Goal: Task Accomplishment & Management: Use online tool/utility

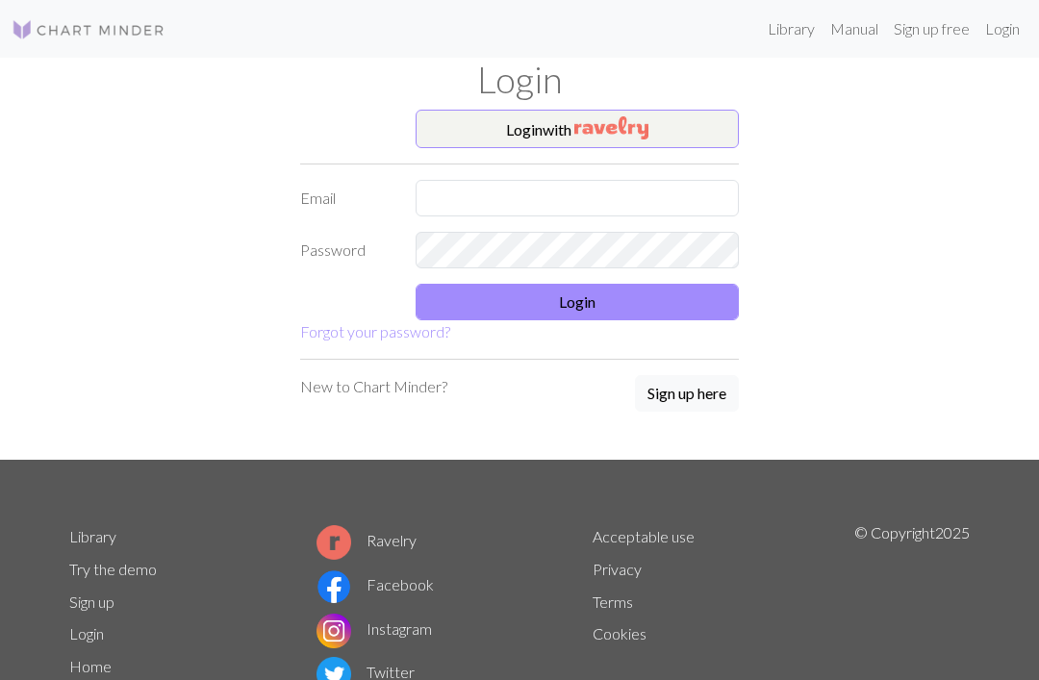
click at [637, 210] on input "text" at bounding box center [576, 198] width 323 height 37
type input "[EMAIL_ADDRESS][DOMAIN_NAME]"
click at [705, 305] on button "Login" at bounding box center [576, 302] width 323 height 37
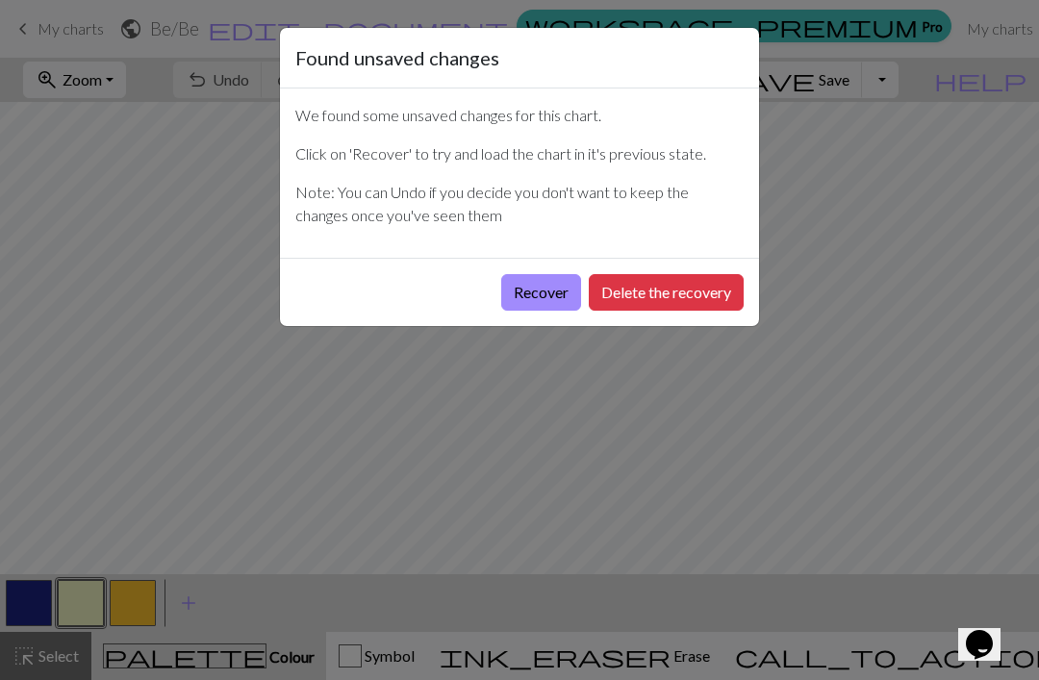
click at [548, 285] on button "Recover" at bounding box center [541, 292] width 80 height 37
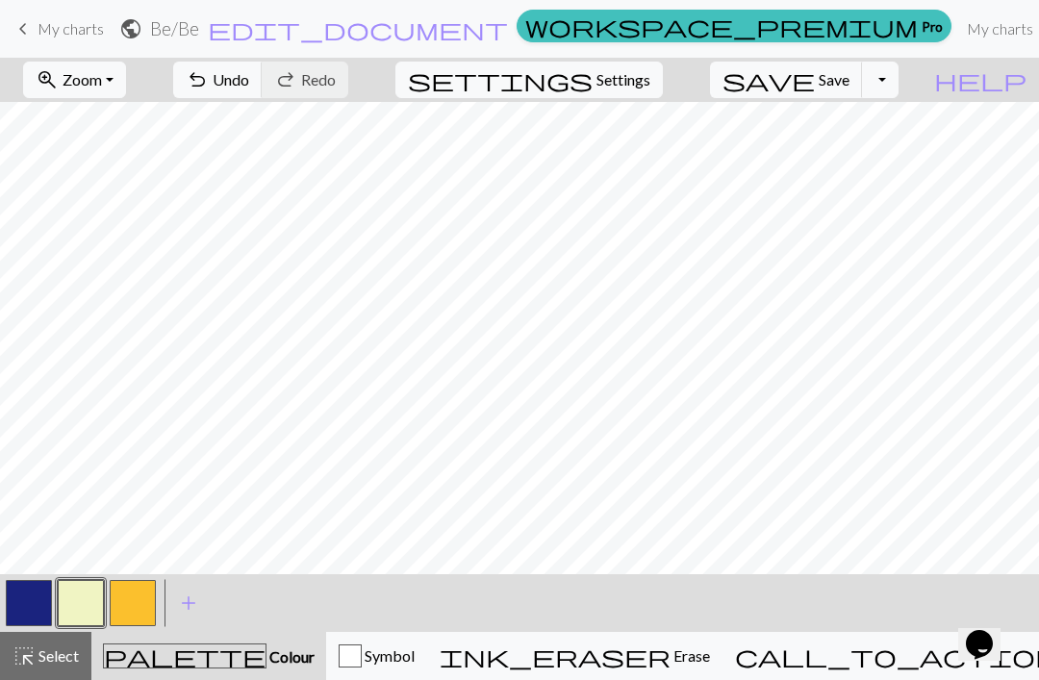
click at [32, 33] on span "keyboard_arrow_left" at bounding box center [23, 28] width 23 height 27
click at [854, 90] on button "save Save Save" at bounding box center [786, 80] width 153 height 37
click at [29, 28] on div "Chart saved" at bounding box center [519, 38] width 1039 height 76
click at [43, 32] on span "My charts" at bounding box center [71, 28] width 66 height 18
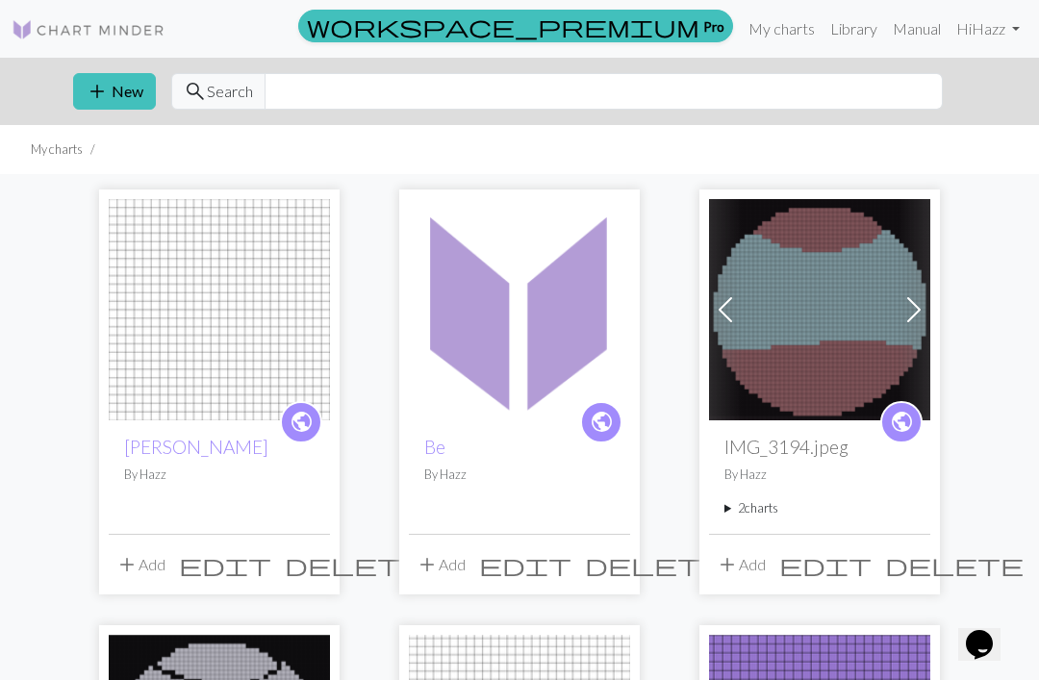
click at [218, 285] on img at bounding box center [219, 309] width 221 height 221
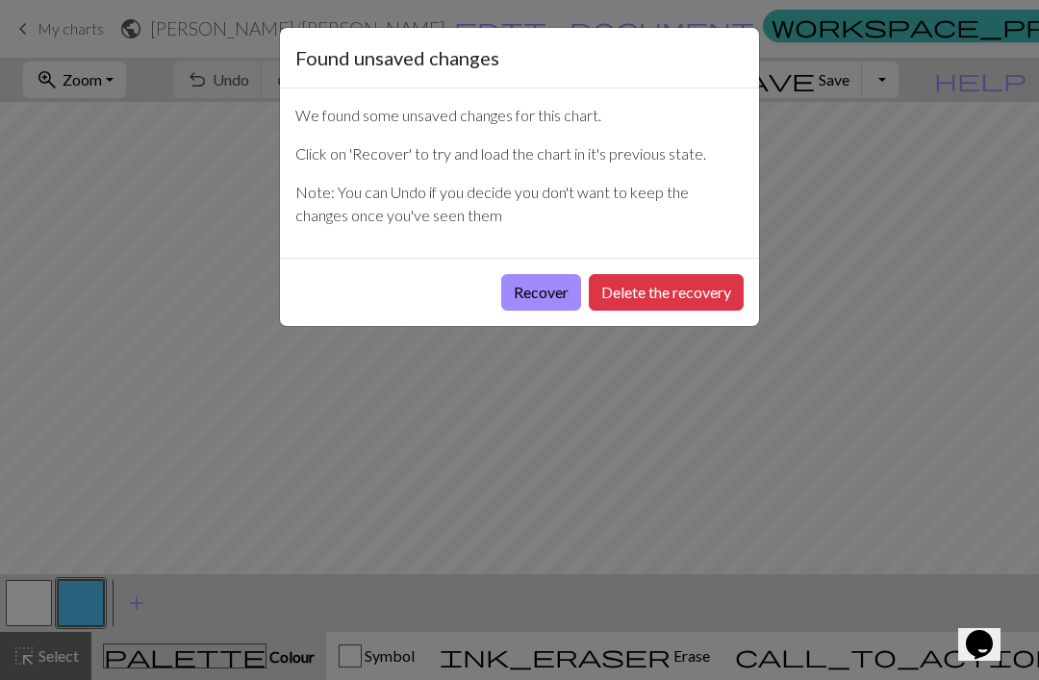
click at [528, 299] on button "Recover" at bounding box center [541, 292] width 80 height 37
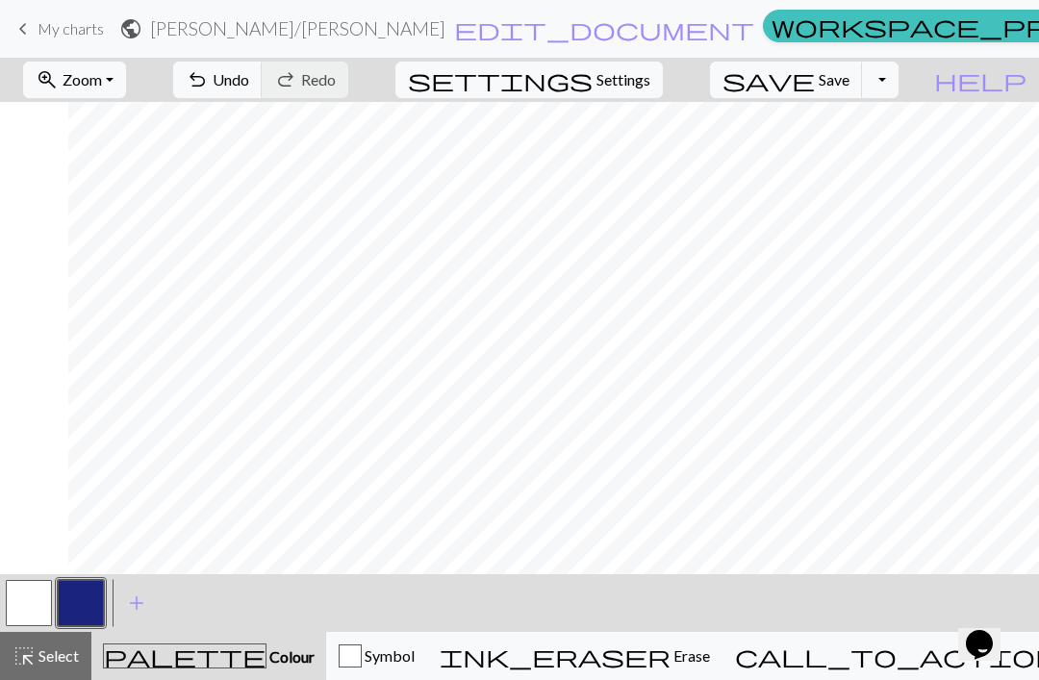
scroll to position [0, 913]
click at [263, 90] on button "undo Undo Undo" at bounding box center [217, 80] width 89 height 37
click at [102, 79] on span "Zoom" at bounding box center [82, 79] width 39 height 18
click at [151, 158] on button "Fit width" at bounding box center [100, 153] width 152 height 31
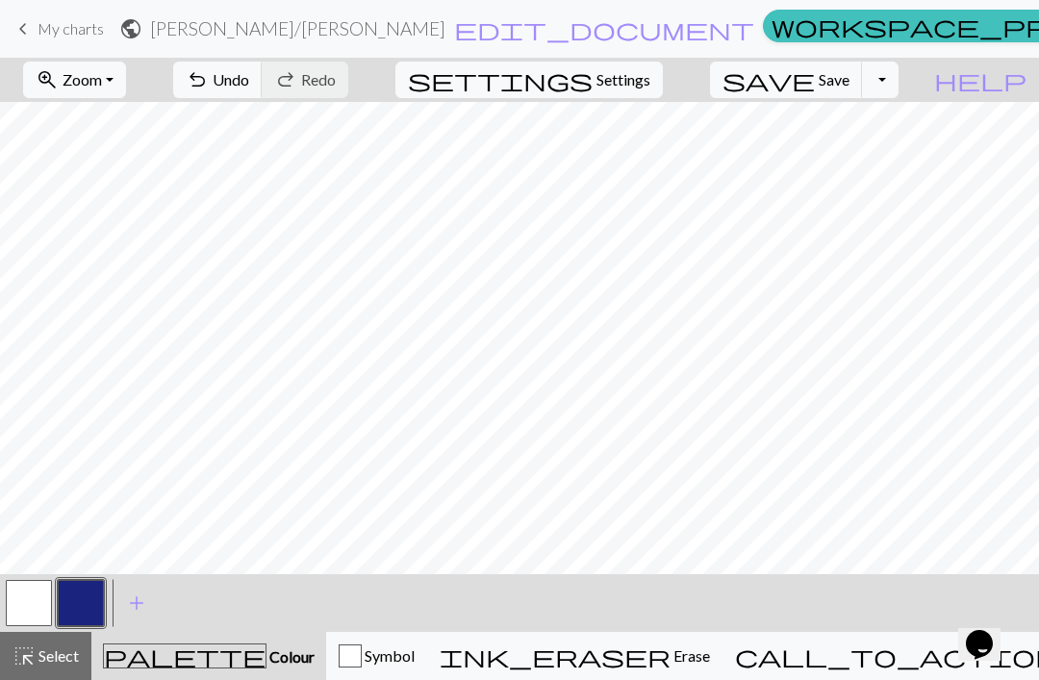
click at [126, 77] on button "zoom_in Zoom Zoom" at bounding box center [74, 80] width 103 height 37
click at [129, 124] on button "Fit all" at bounding box center [100, 122] width 152 height 31
click at [102, 79] on span "Zoom" at bounding box center [82, 79] width 39 height 18
click at [114, 232] on button "50%" at bounding box center [100, 230] width 152 height 31
click at [126, 93] on button "zoom_in Zoom Zoom" at bounding box center [74, 80] width 103 height 37
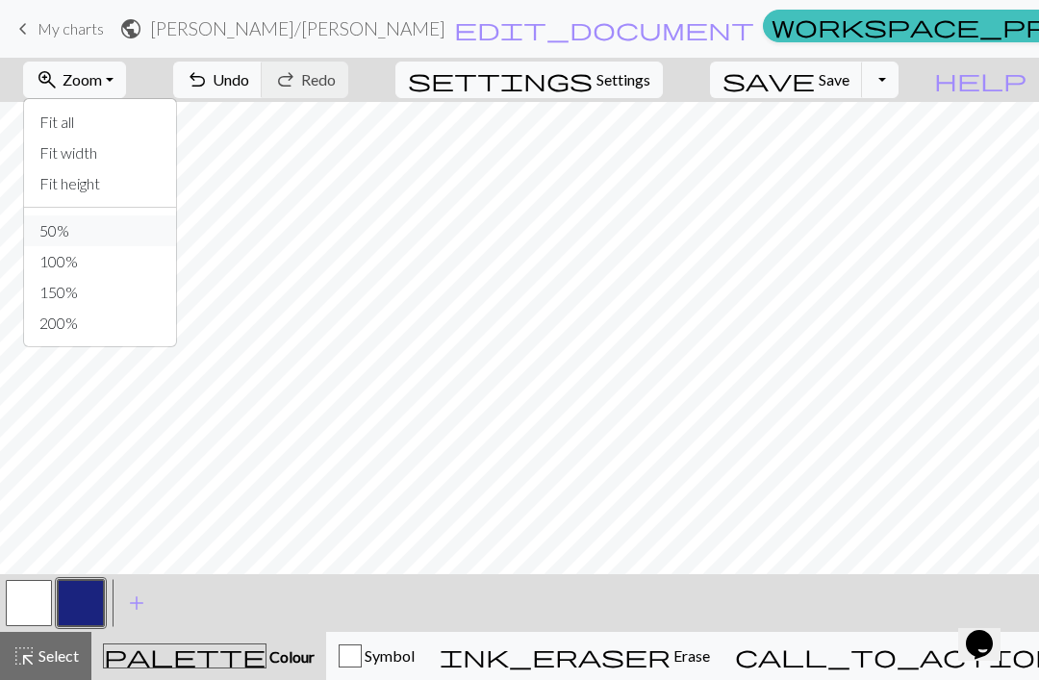
click at [113, 238] on button "50%" at bounding box center [100, 230] width 152 height 31
click at [249, 85] on span "Undo" at bounding box center [231, 79] width 37 height 18
click at [35, 596] on button "button" at bounding box center [29, 603] width 46 height 46
click at [34, 585] on button "button" at bounding box center [29, 603] width 46 height 46
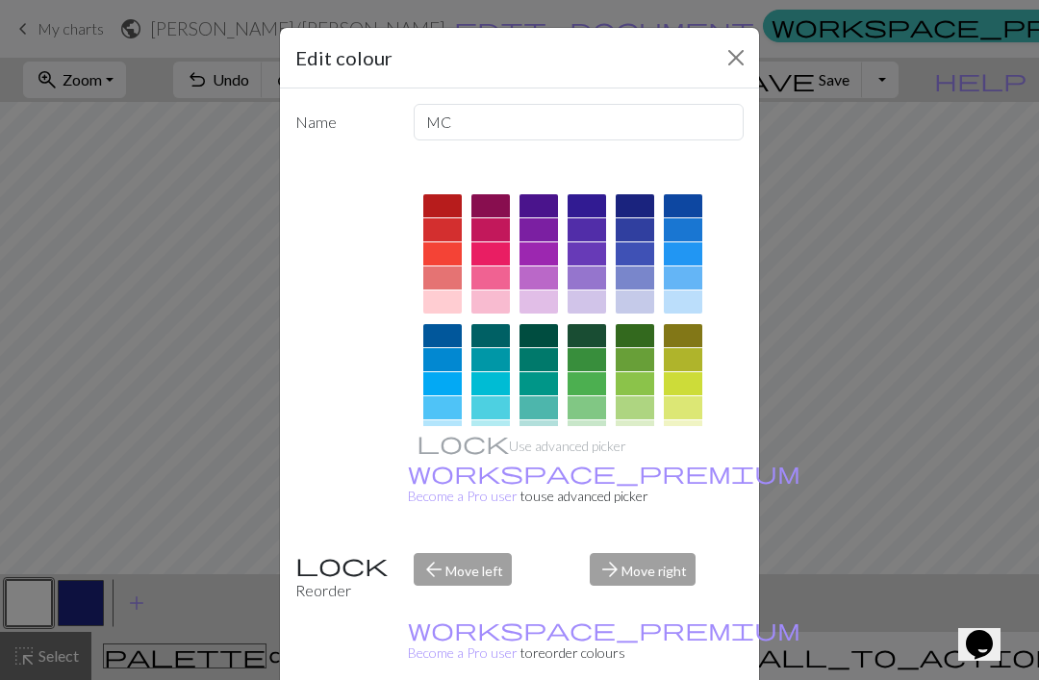
click at [588, 205] on div at bounding box center [586, 205] width 38 height 23
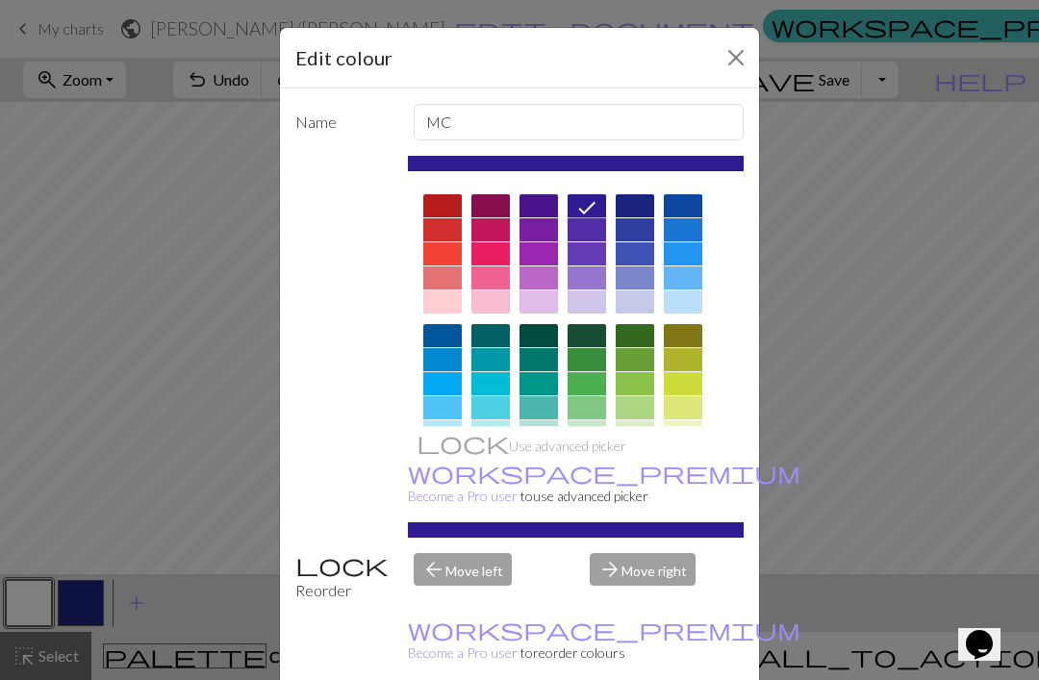
click at [638, 216] on div at bounding box center [634, 205] width 38 height 23
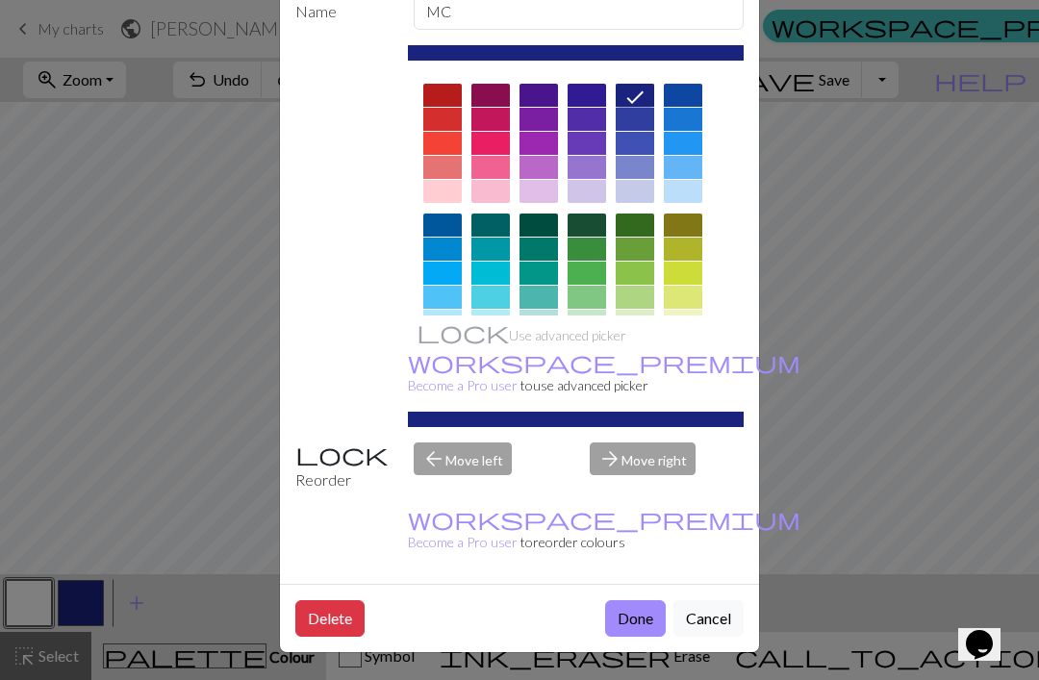
scroll to position [113, 0]
click at [631, 612] on button "Done" at bounding box center [635, 618] width 61 height 37
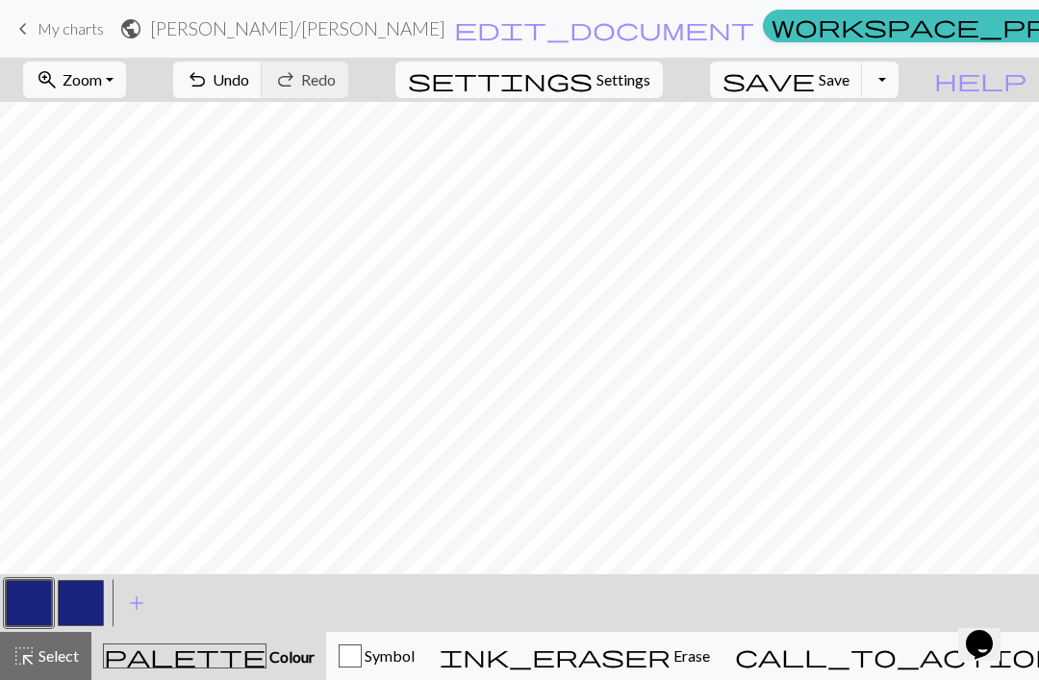
click at [87, 585] on button "button" at bounding box center [81, 603] width 46 height 46
click at [88, 596] on button "button" at bounding box center [81, 603] width 46 height 46
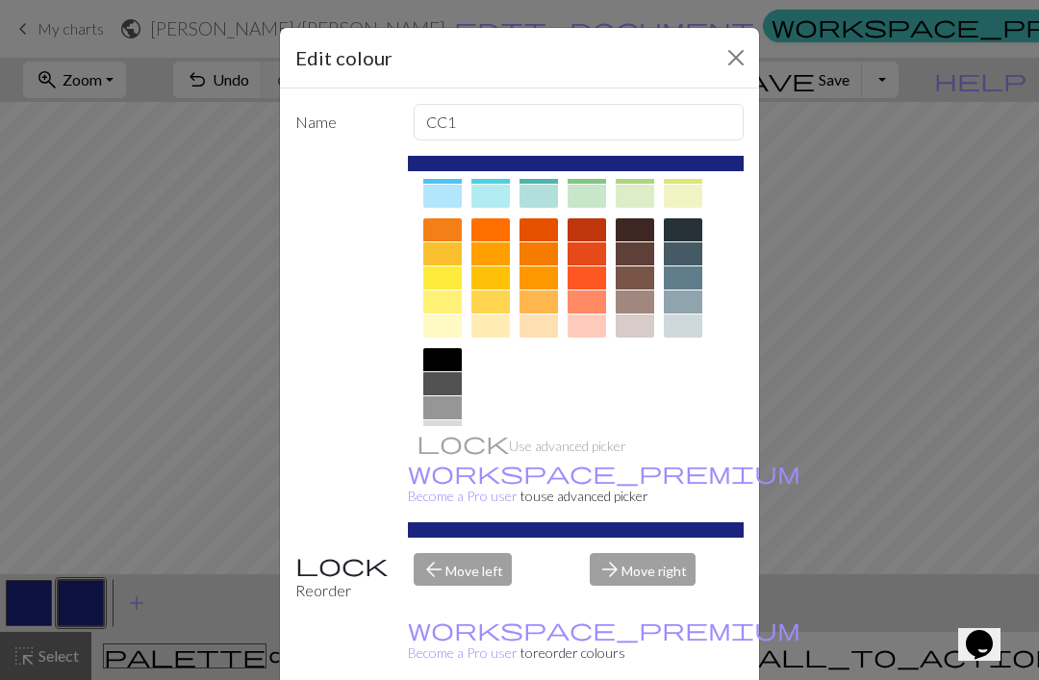
scroll to position [235, 0]
click at [443, 463] on div at bounding box center [442, 456] width 38 height 23
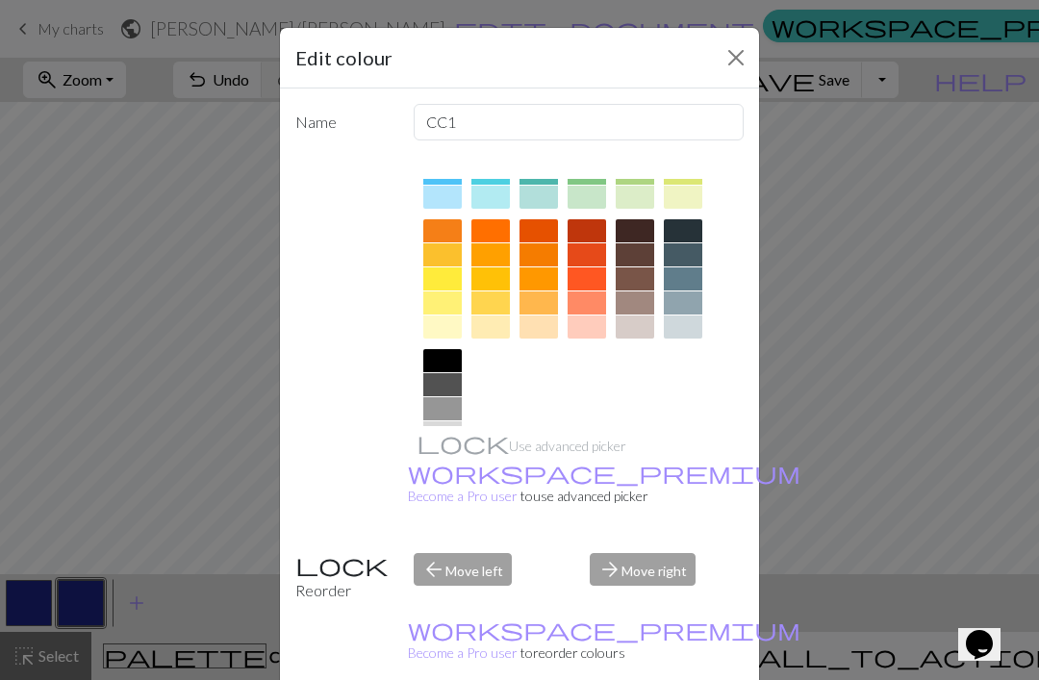
click at [447, 454] on icon at bounding box center [442, 458] width 23 height 23
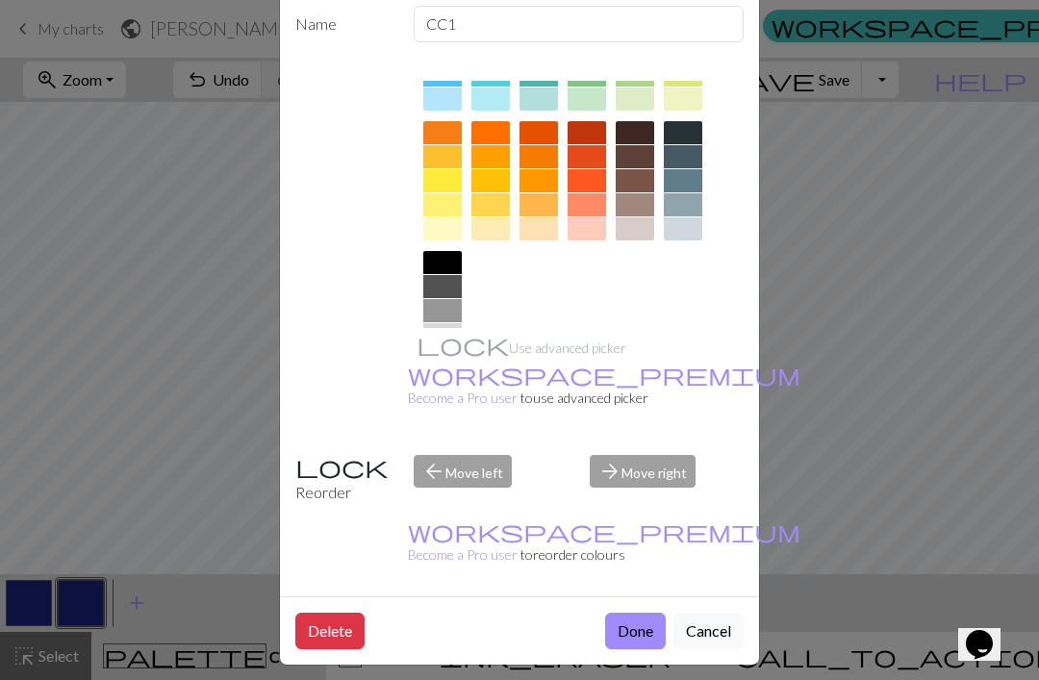
click at [646, 634] on button "Done" at bounding box center [635, 631] width 61 height 37
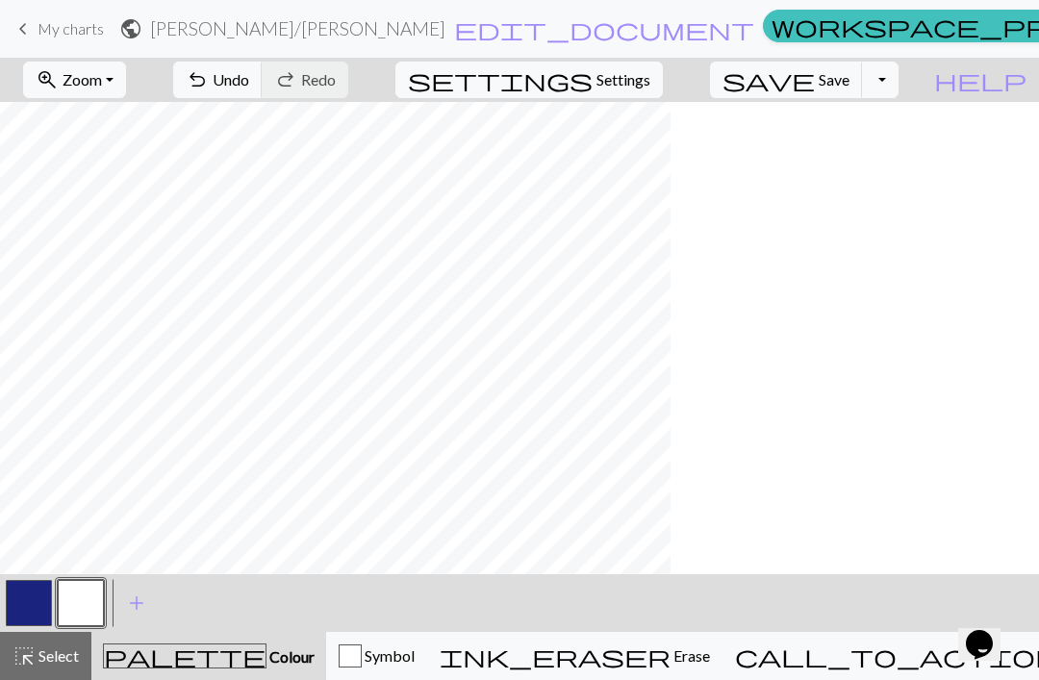
scroll to position [0, 0]
click at [80, 587] on button "button" at bounding box center [81, 603] width 46 height 46
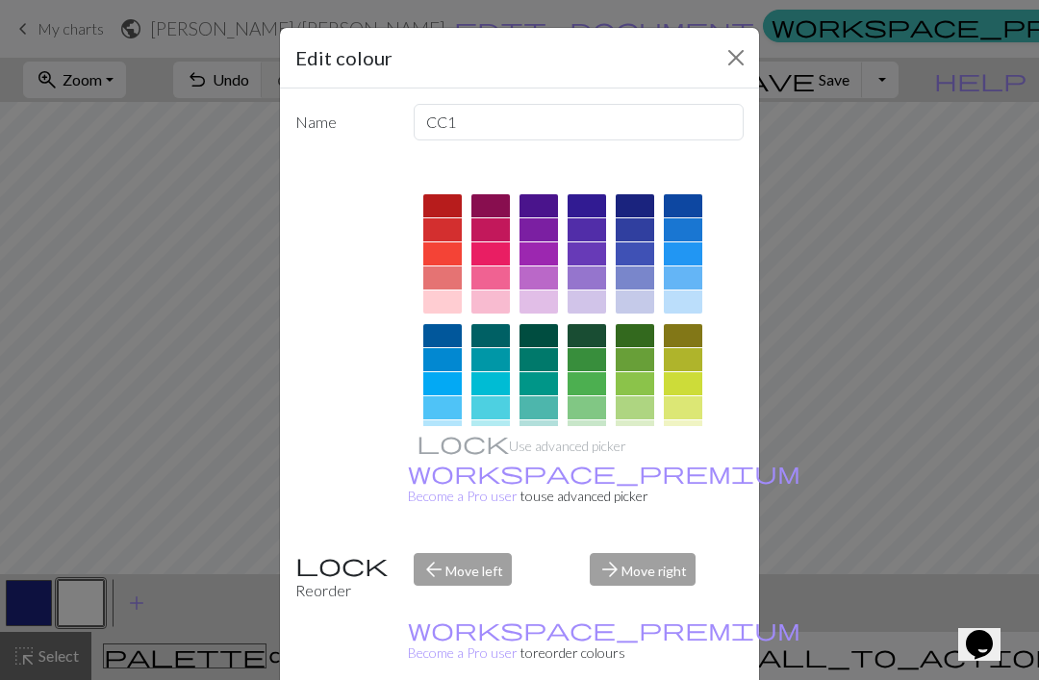
click at [630, 204] on div at bounding box center [634, 205] width 38 height 23
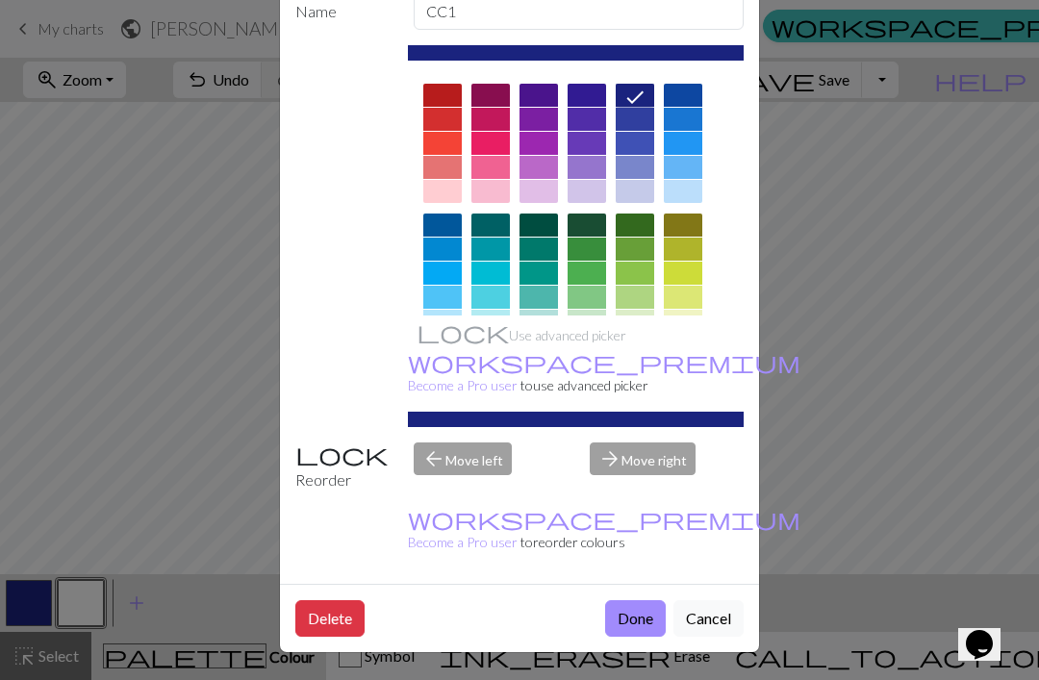
scroll to position [113, 0]
click at [636, 617] on button "Done" at bounding box center [635, 618] width 61 height 37
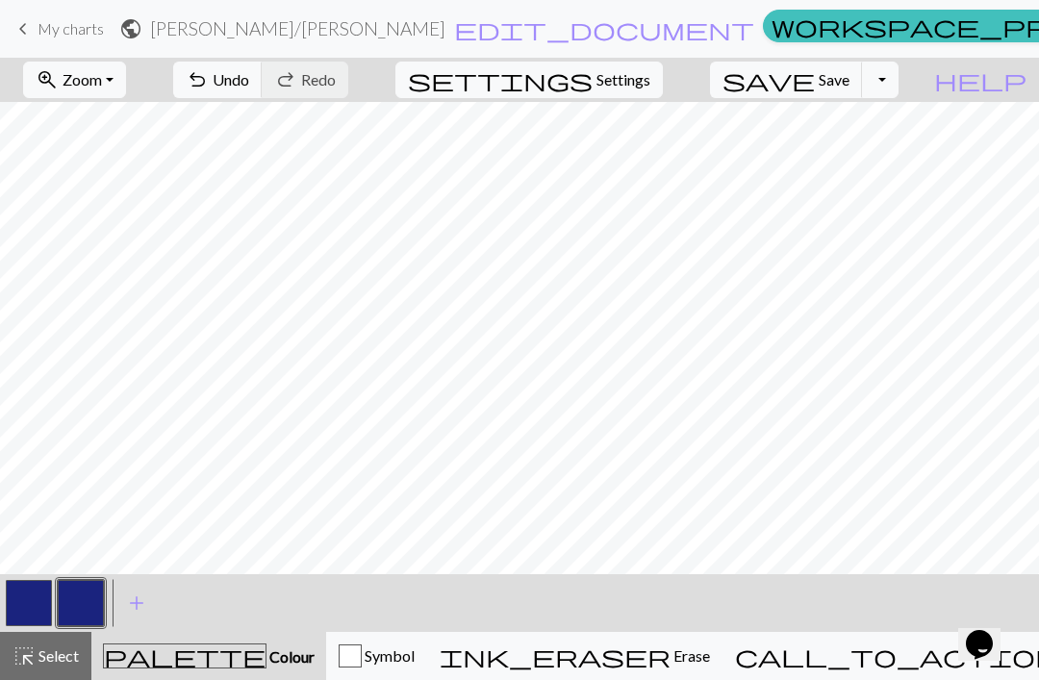
click at [38, 593] on button "button" at bounding box center [29, 603] width 46 height 46
click at [45, 601] on button "button" at bounding box center [29, 603] width 46 height 46
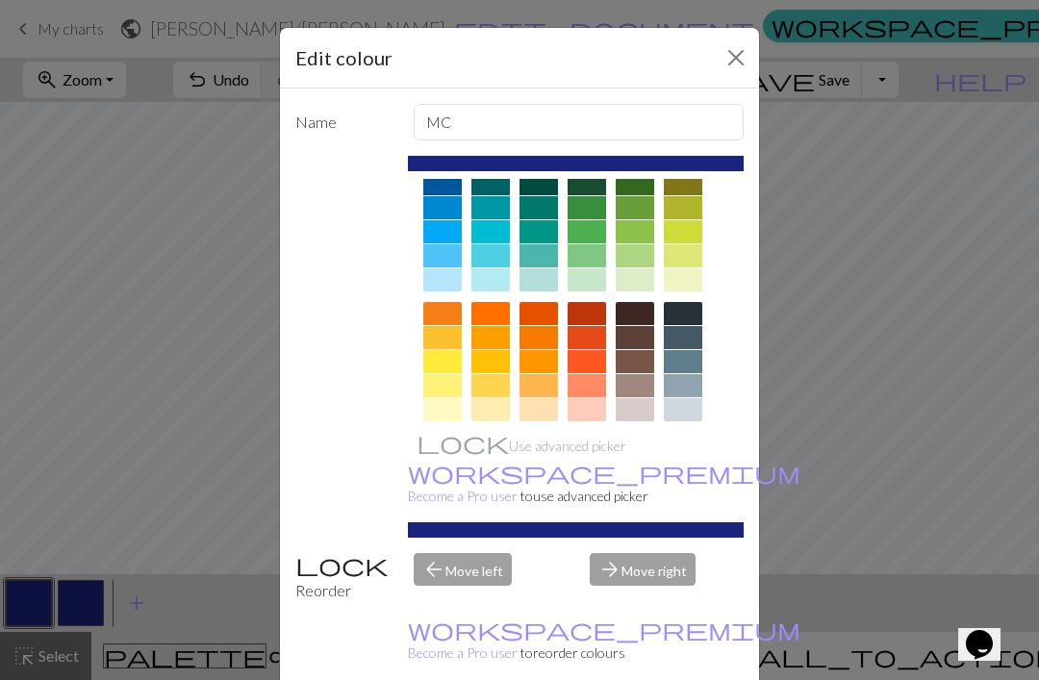
scroll to position [197, 0]
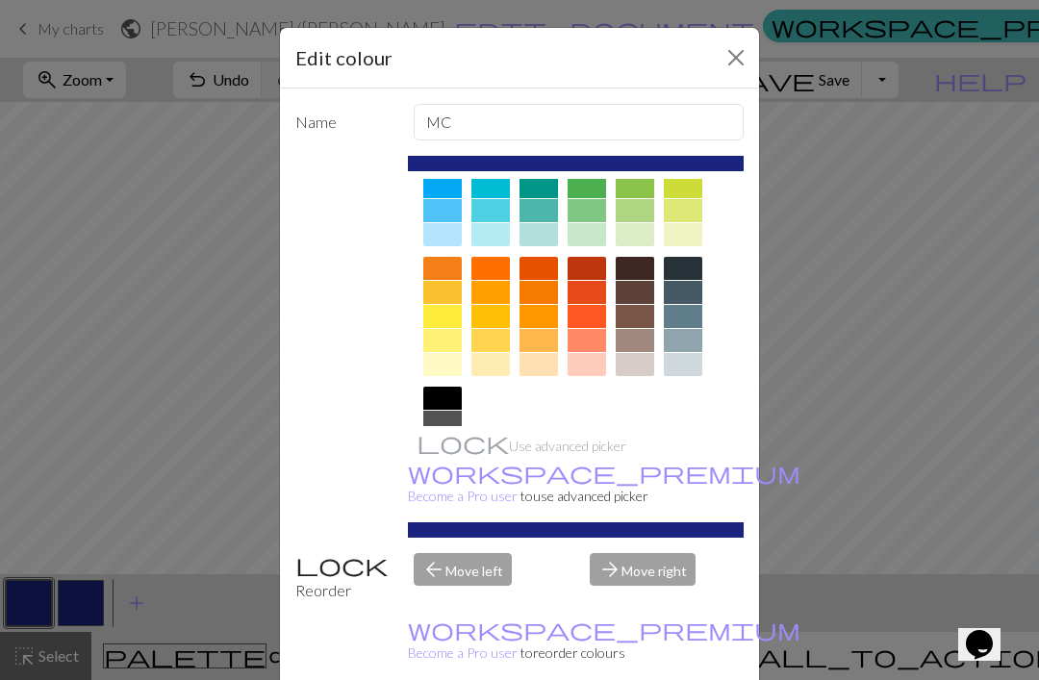
click at [450, 489] on div at bounding box center [442, 494] width 38 height 23
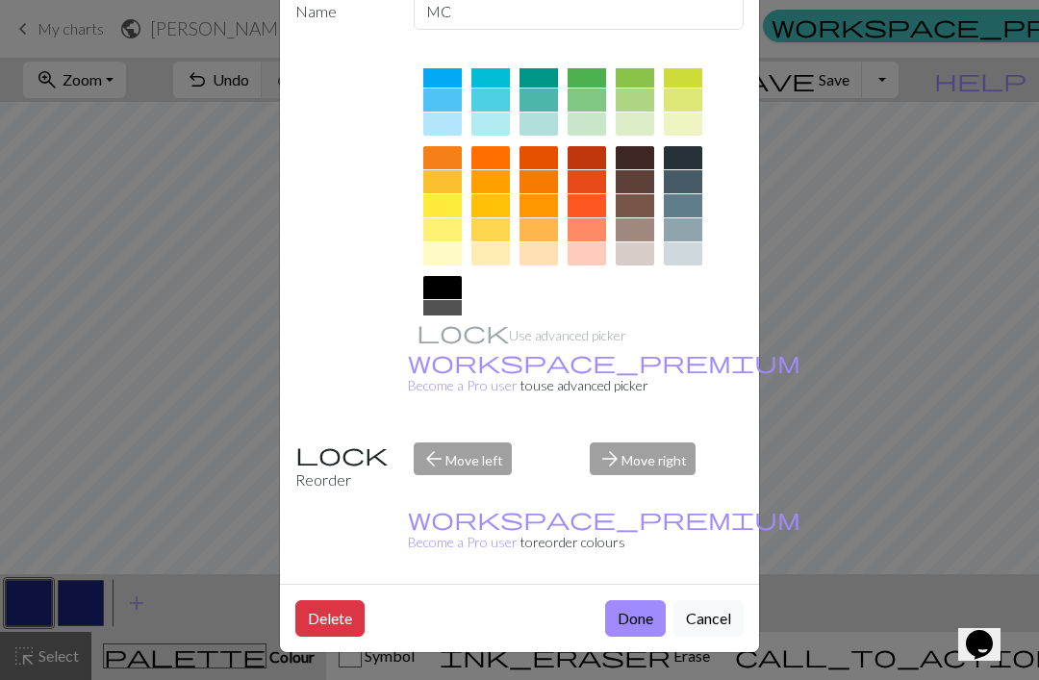
scroll to position [113, 0]
click at [628, 617] on button "Done" at bounding box center [635, 618] width 61 height 37
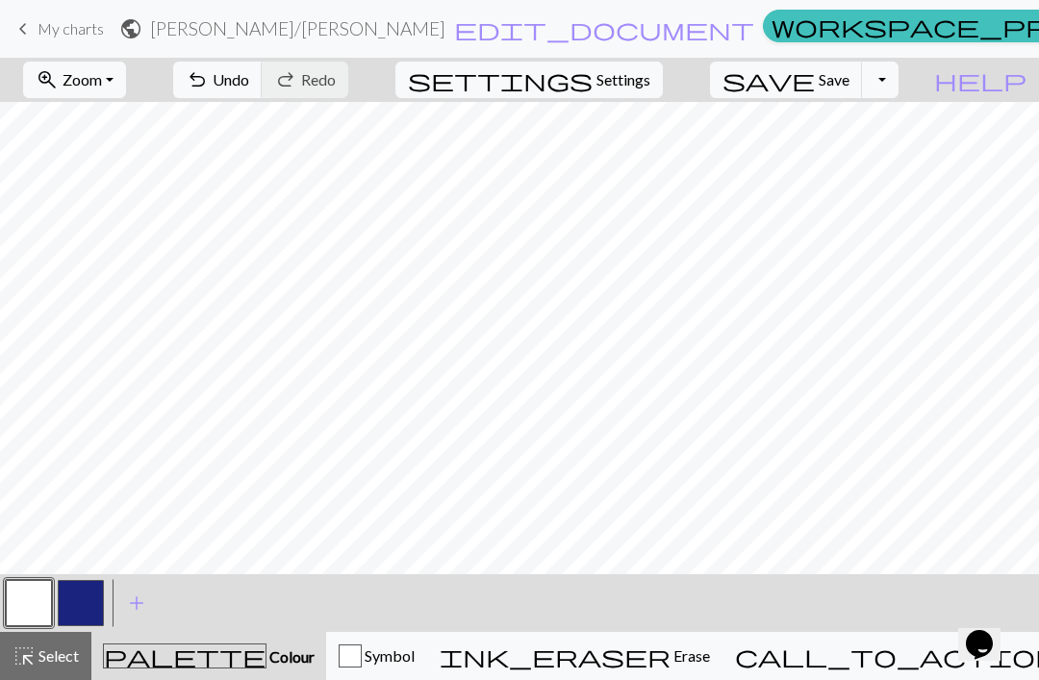
scroll to position [0, 25]
click at [848, 93] on button "save Save Save" at bounding box center [786, 80] width 153 height 37
